Goal: Task Accomplishment & Management: Use online tool/utility

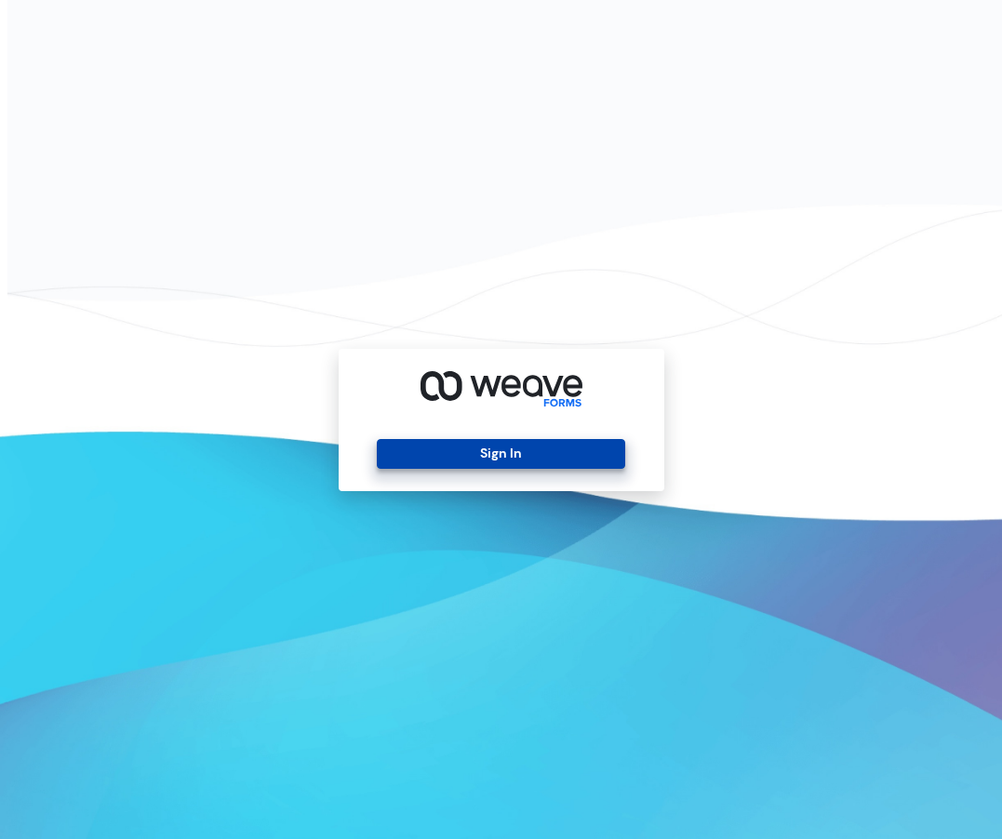
click at [500, 455] on button "Sign In" at bounding box center [501, 454] width 248 height 30
click at [475, 456] on button "Sign In" at bounding box center [501, 454] width 248 height 30
